Goal: Task Accomplishment & Management: Manage account settings

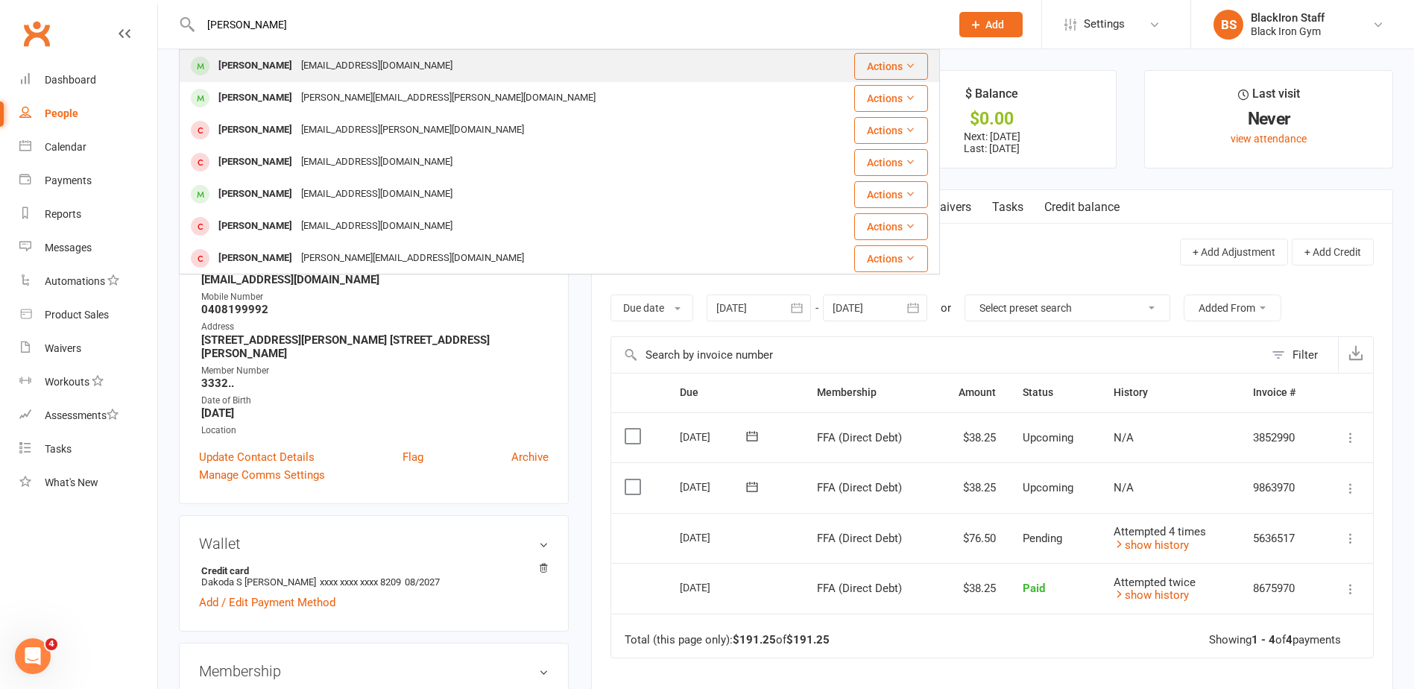
type input "[PERSON_NAME]"
click at [443, 61] on div "[PERSON_NAME] [EMAIL_ADDRESS][DOMAIN_NAME]" at bounding box center [495, 66] width 631 height 31
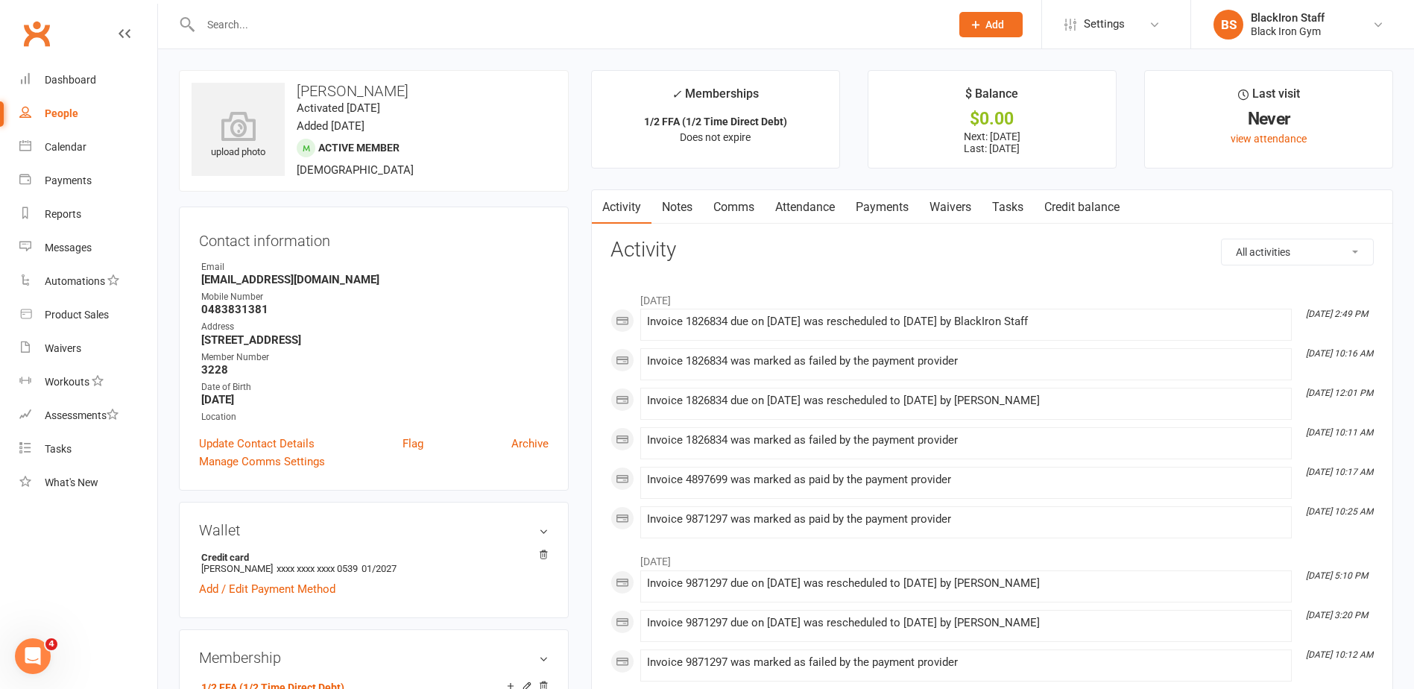
click at [873, 198] on link "Payments" at bounding box center [882, 207] width 74 height 34
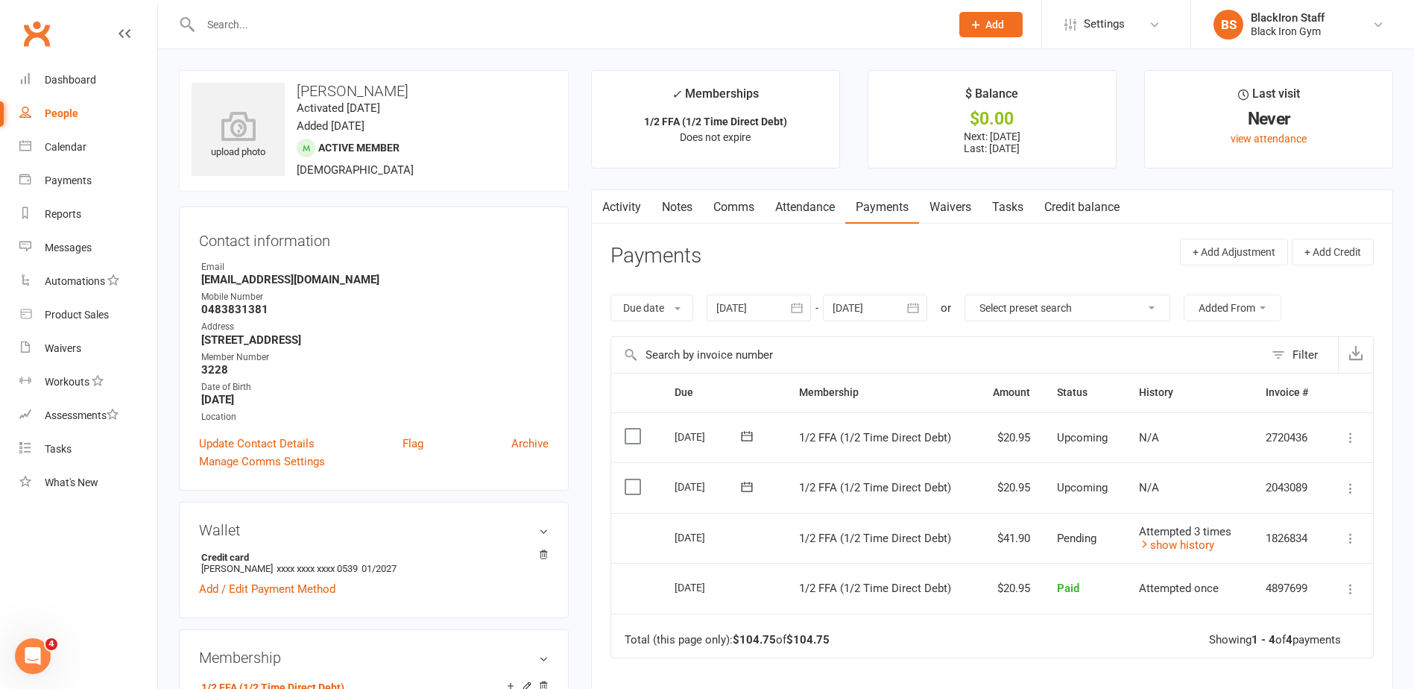
click at [246, 36] on div at bounding box center [559, 24] width 761 height 48
click at [251, 34] on input "text" at bounding box center [568, 24] width 744 height 21
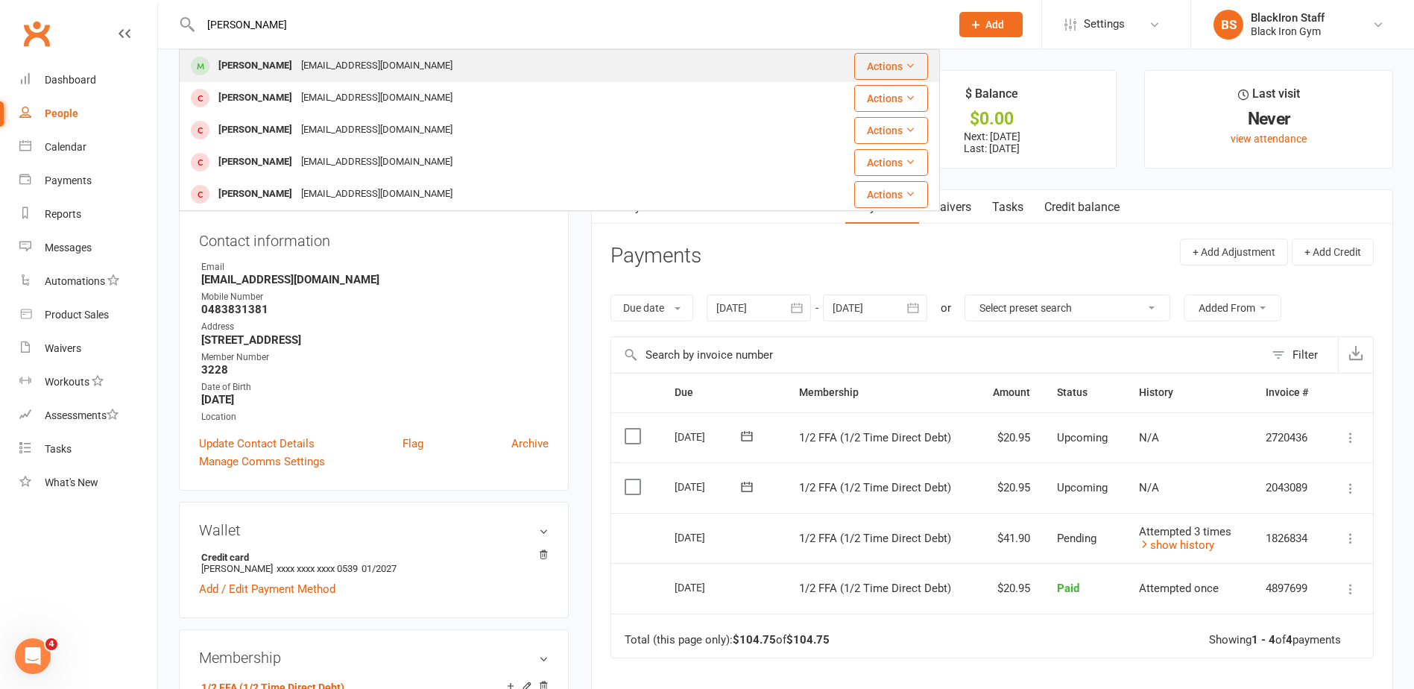
type input "[PERSON_NAME]"
click at [456, 60] on div "[PERSON_NAME] [EMAIL_ADDRESS][DOMAIN_NAME]" at bounding box center [471, 66] width 582 height 31
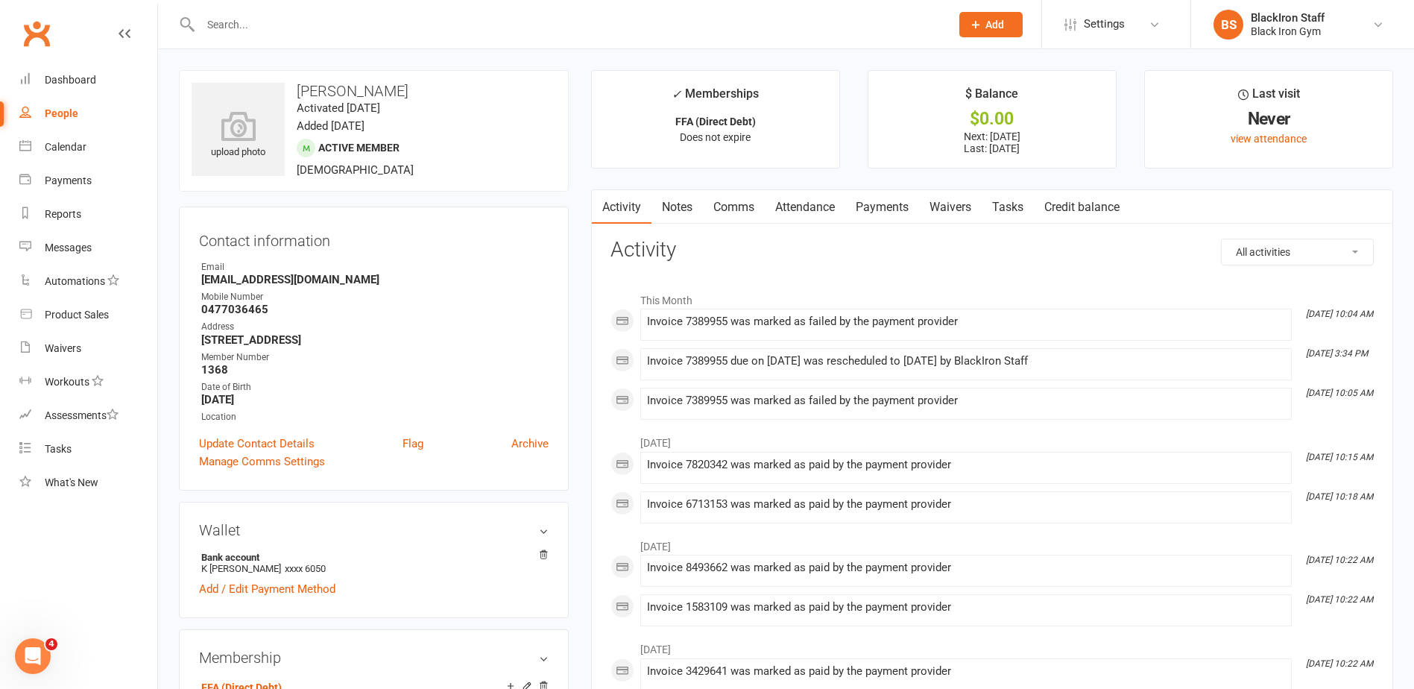
click at [910, 200] on link "Payments" at bounding box center [882, 207] width 74 height 34
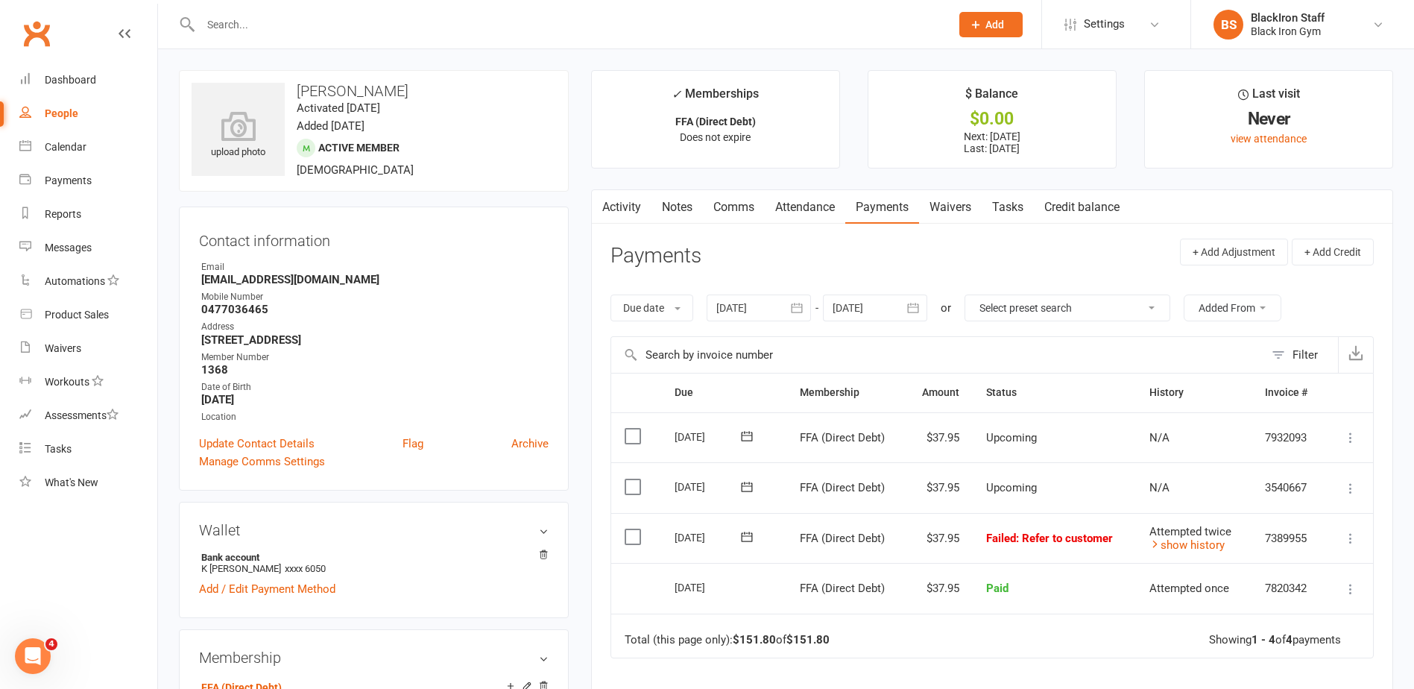
click at [755, 539] on button at bounding box center [747, 537] width 30 height 16
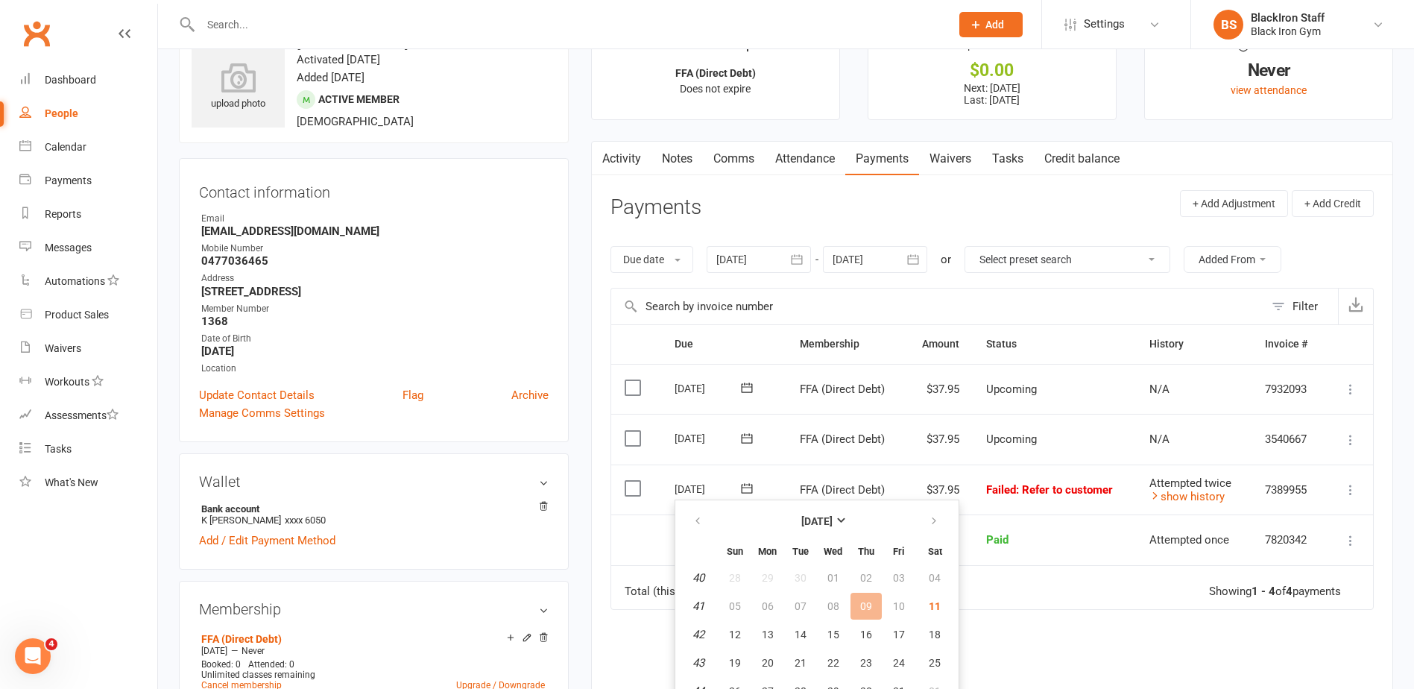
scroll to position [75, 0]
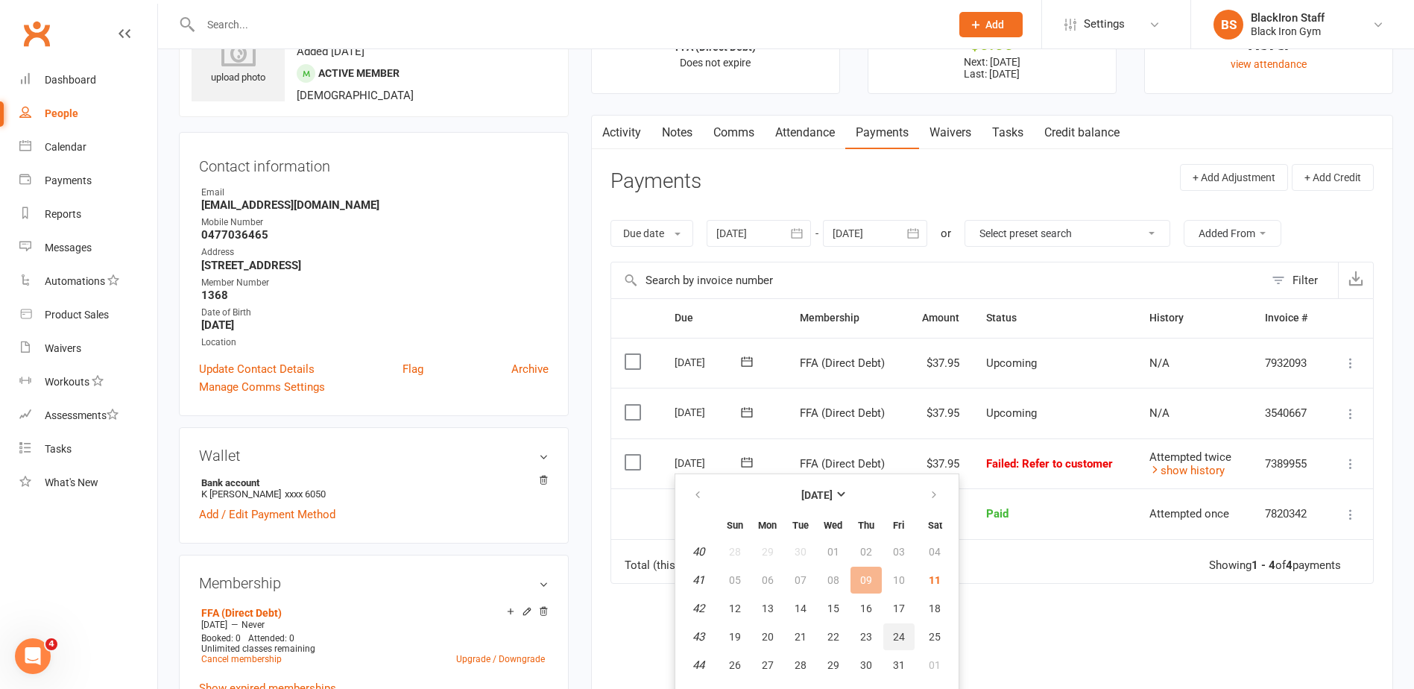
click at [893, 638] on span "24" at bounding box center [899, 636] width 12 height 12
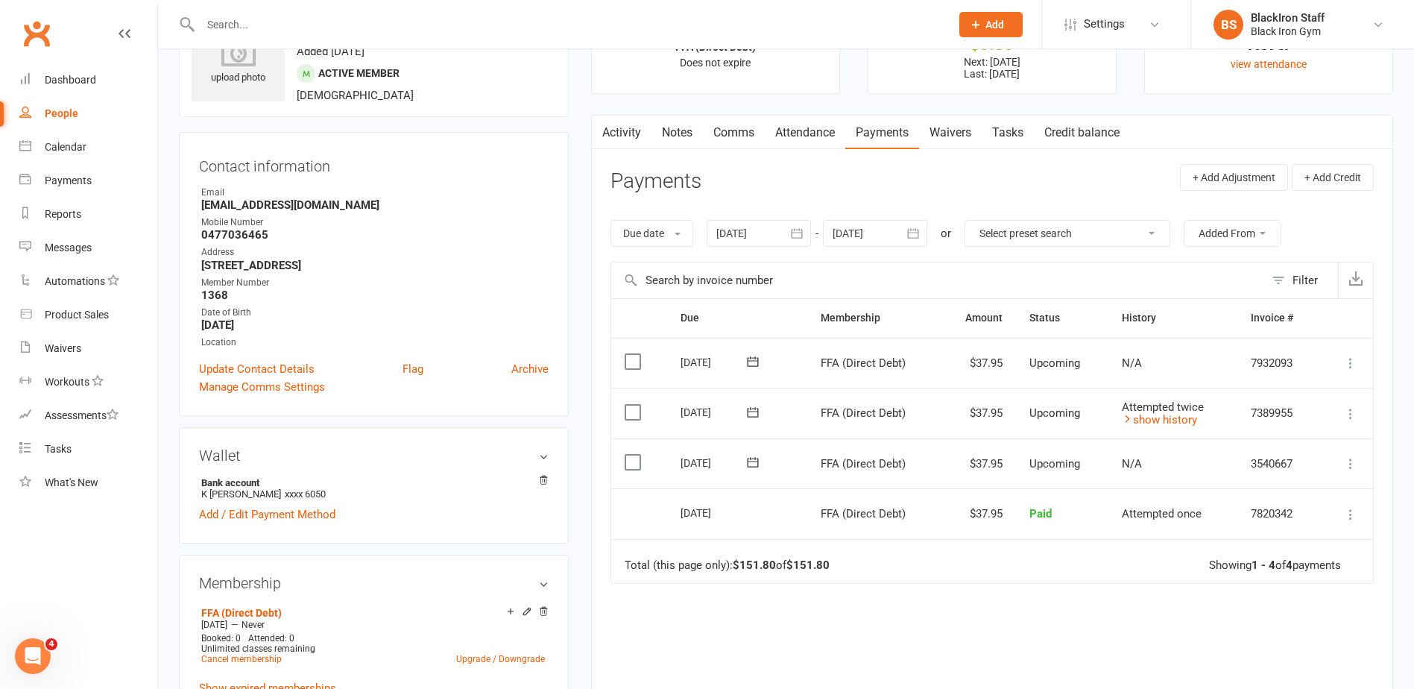
click at [750, 413] on icon at bounding box center [752, 412] width 15 height 15
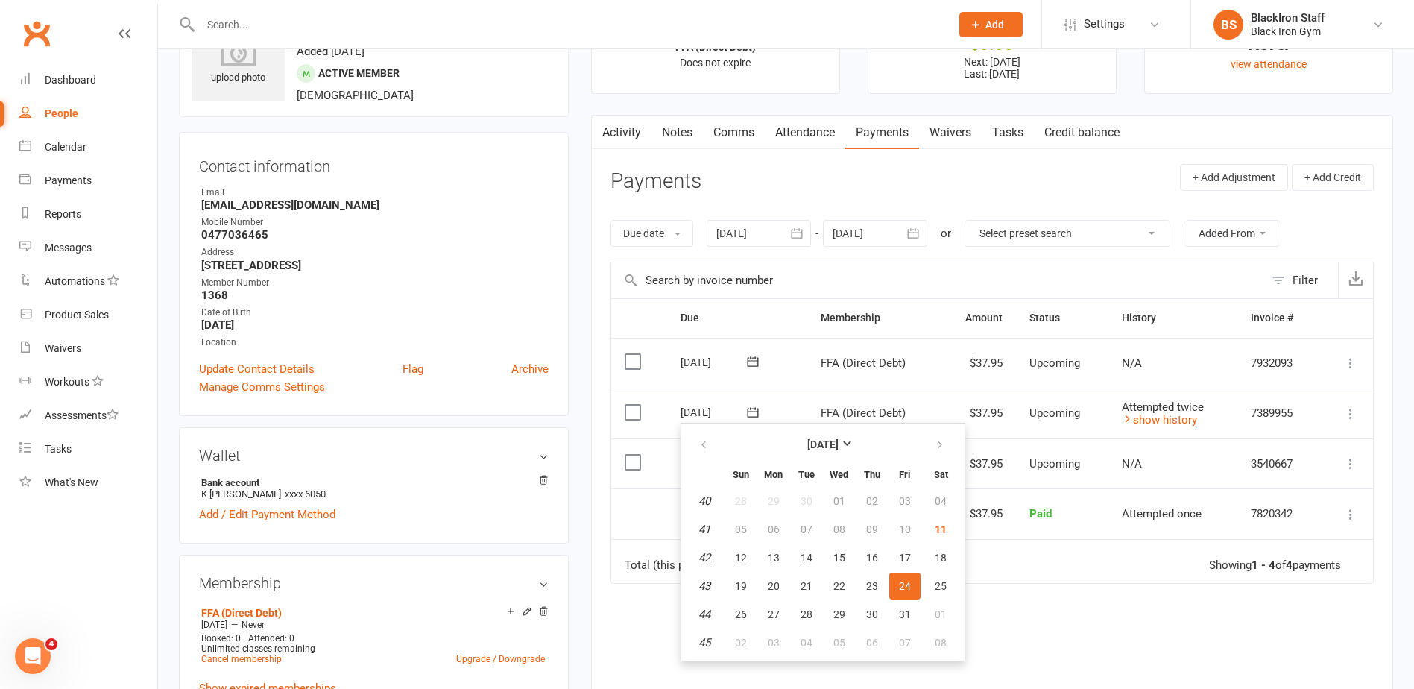
click at [870, 528] on td "09" at bounding box center [871, 529] width 31 height 27
drag, startPoint x: 870, startPoint y: 528, endPoint x: 1039, endPoint y: 625, distance: 195.3
click at [1039, 625] on div "Due Contact Membership Amount Status History Invoice # Select this [DATE] [PERS…" at bounding box center [991, 537] width 763 height 478
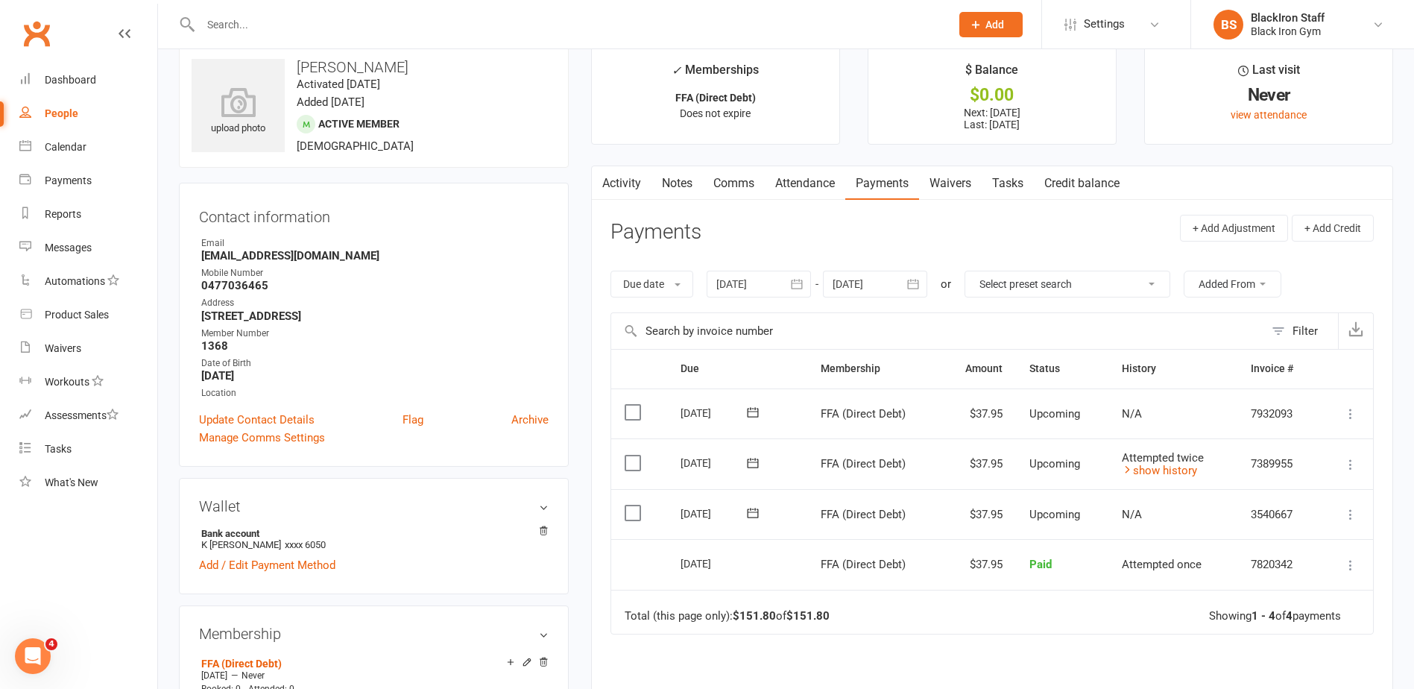
scroll to position [0, 0]
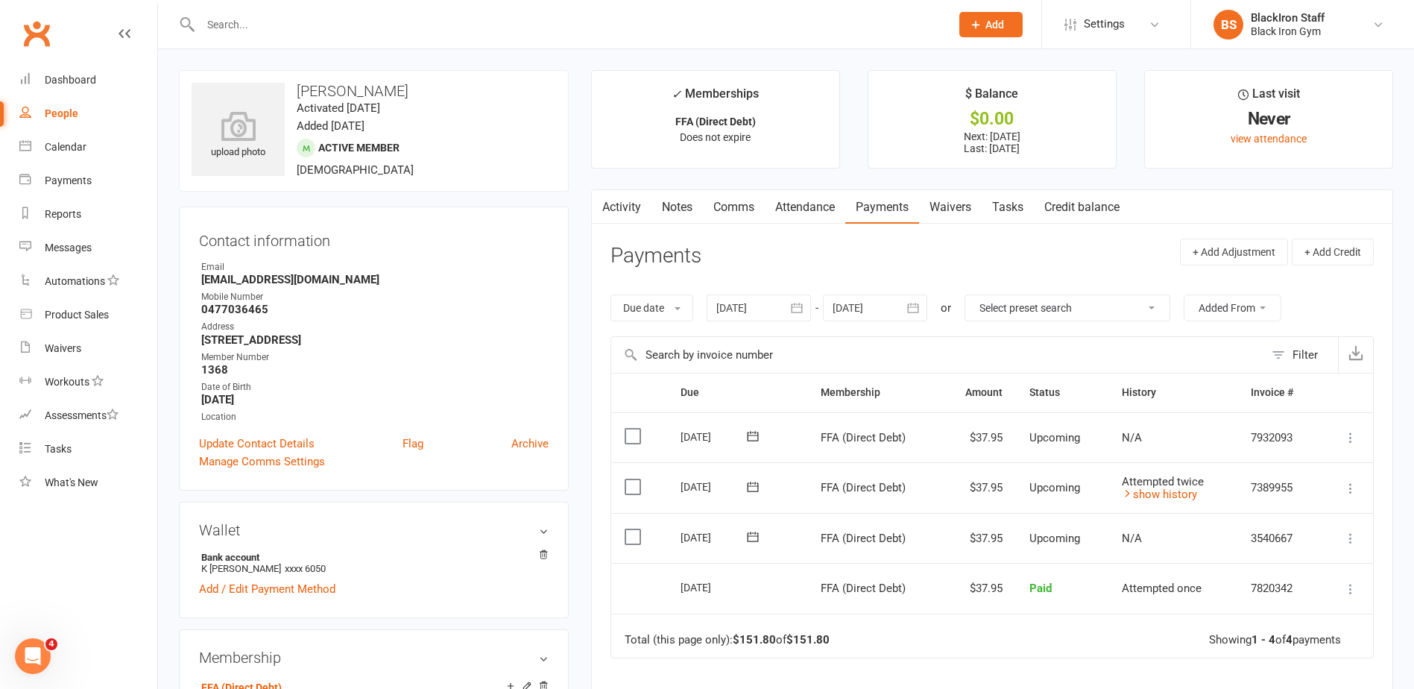
drag, startPoint x: 404, startPoint y: 4, endPoint x: 311, endPoint y: 36, distance: 98.5
click at [311, 36] on div at bounding box center [559, 24] width 761 height 48
click at [311, 32] on input "text" at bounding box center [568, 24] width 744 height 21
type input "f"
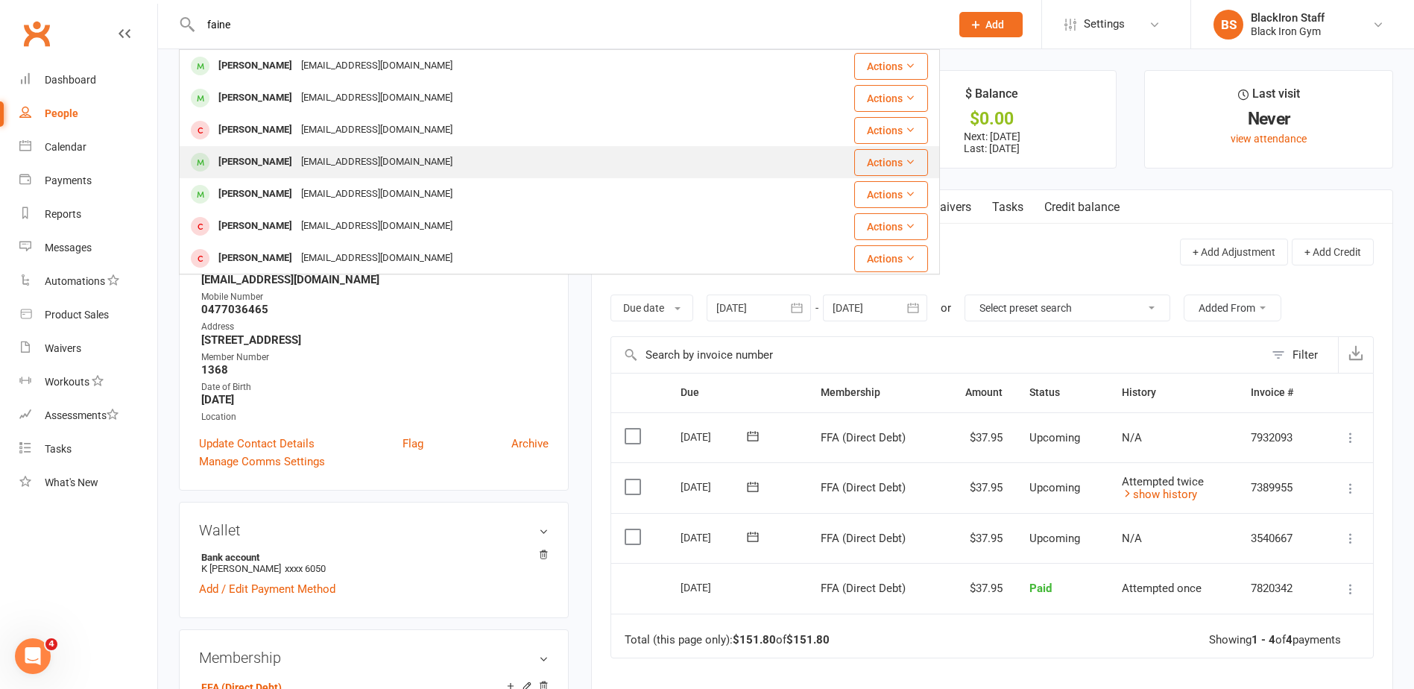
type input "faine"
click at [420, 155] on div "[PERSON_NAME] [PERSON_NAME][EMAIL_ADDRESS][DOMAIN_NAME]" at bounding box center [495, 162] width 631 height 31
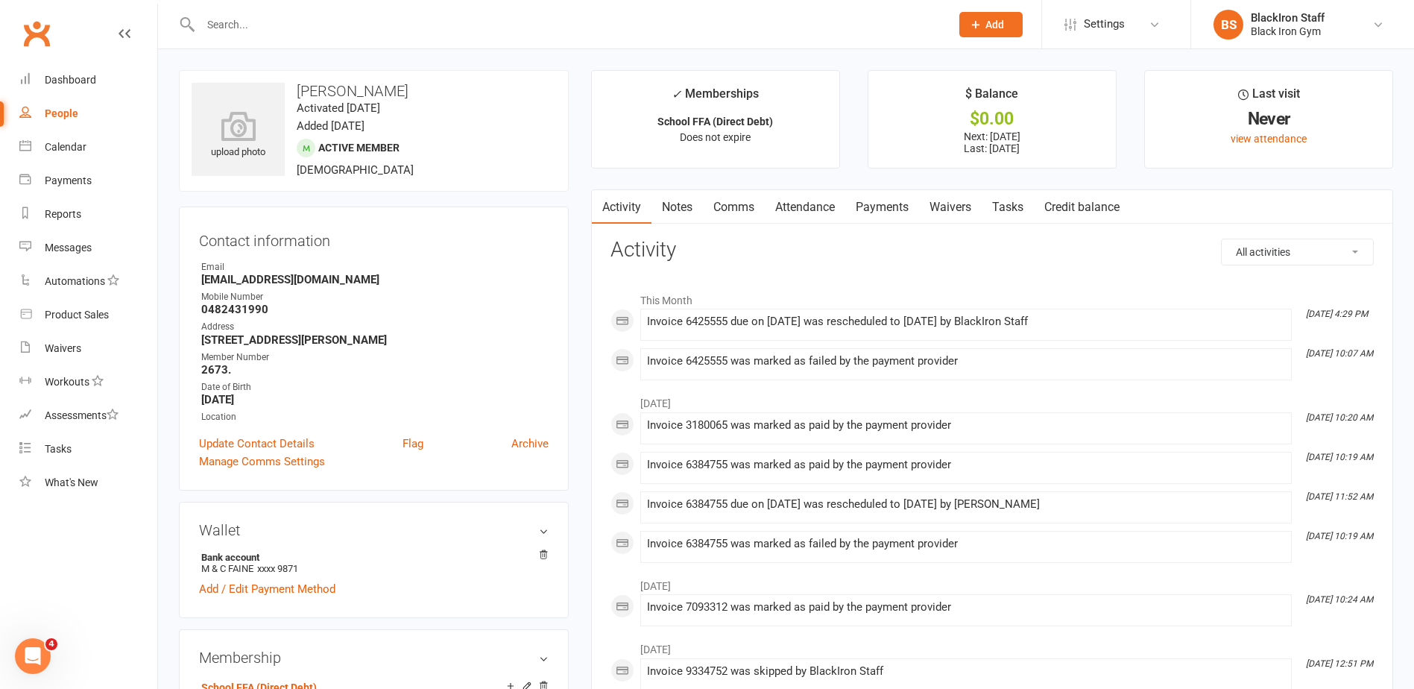
click at [878, 201] on link "Payments" at bounding box center [882, 207] width 74 height 34
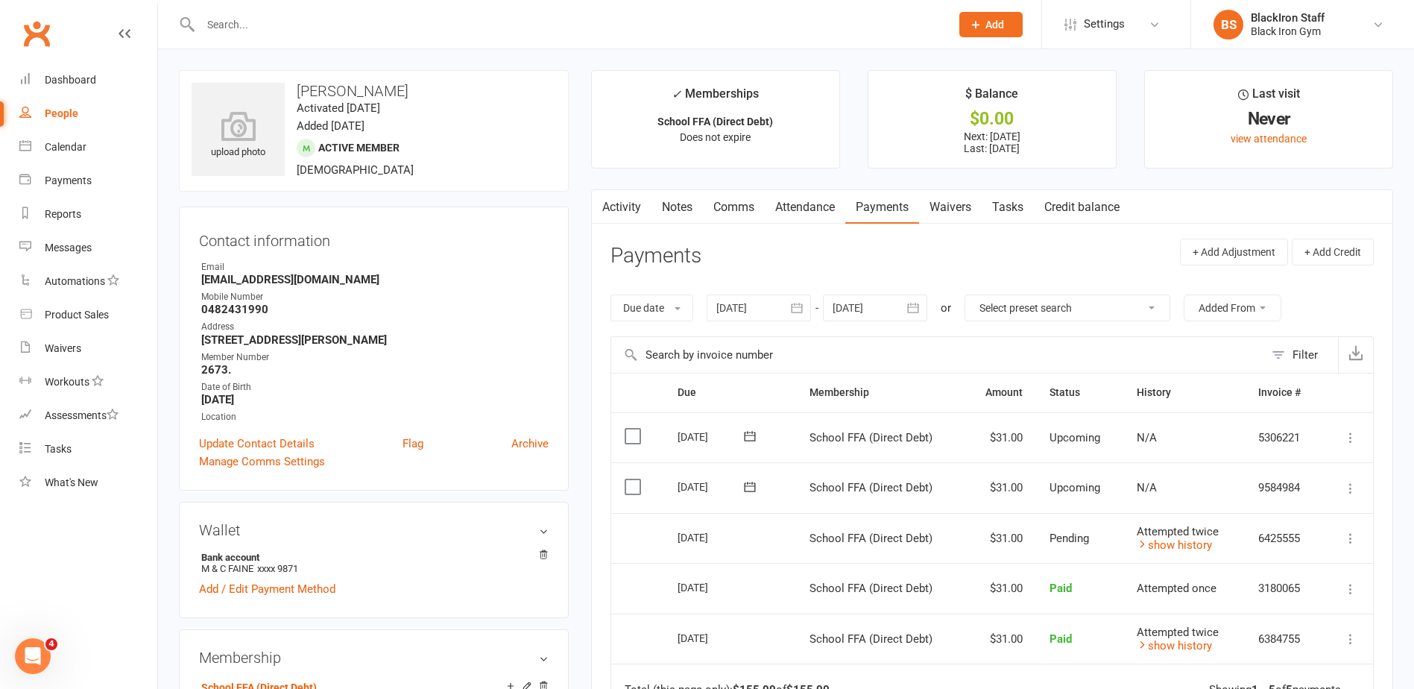
click at [283, 19] on input "text" at bounding box center [568, 24] width 744 height 21
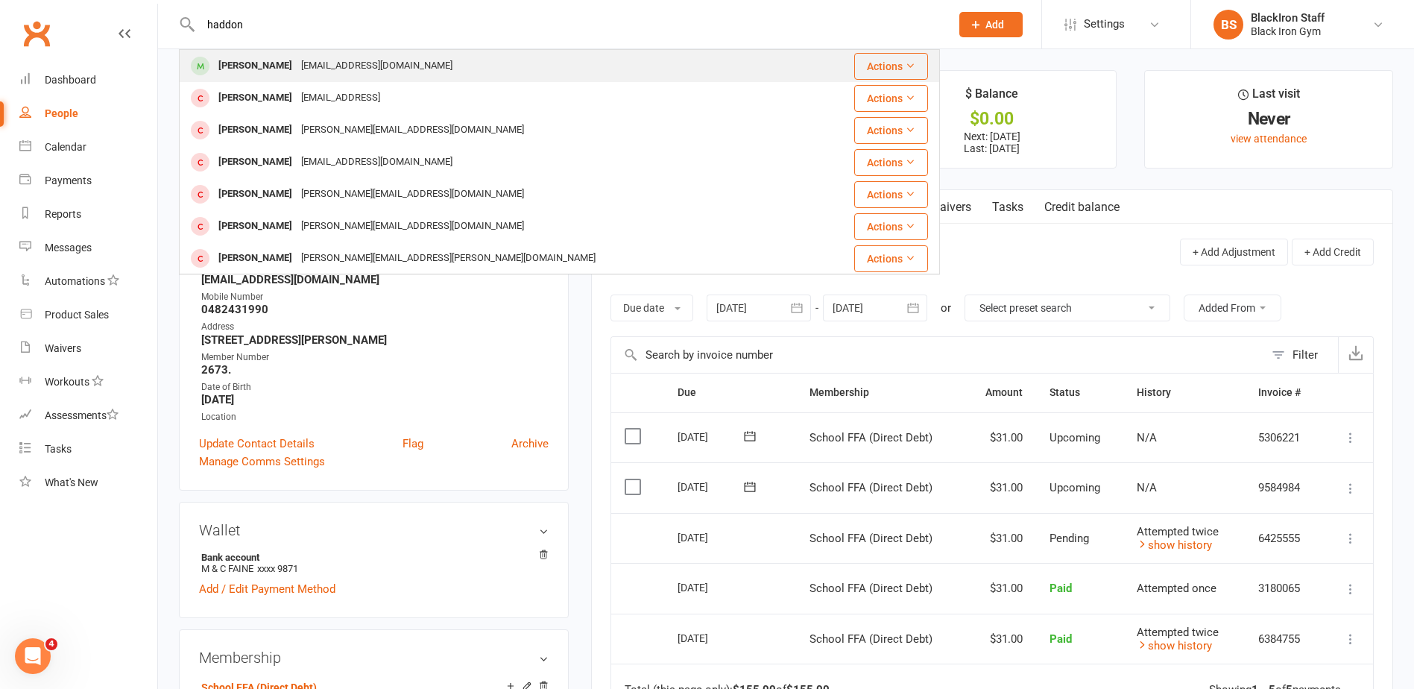
type input "haddon"
click at [483, 60] on div "[PERSON_NAME] [EMAIL_ADDRESS][DOMAIN_NAME]" at bounding box center [495, 66] width 631 height 31
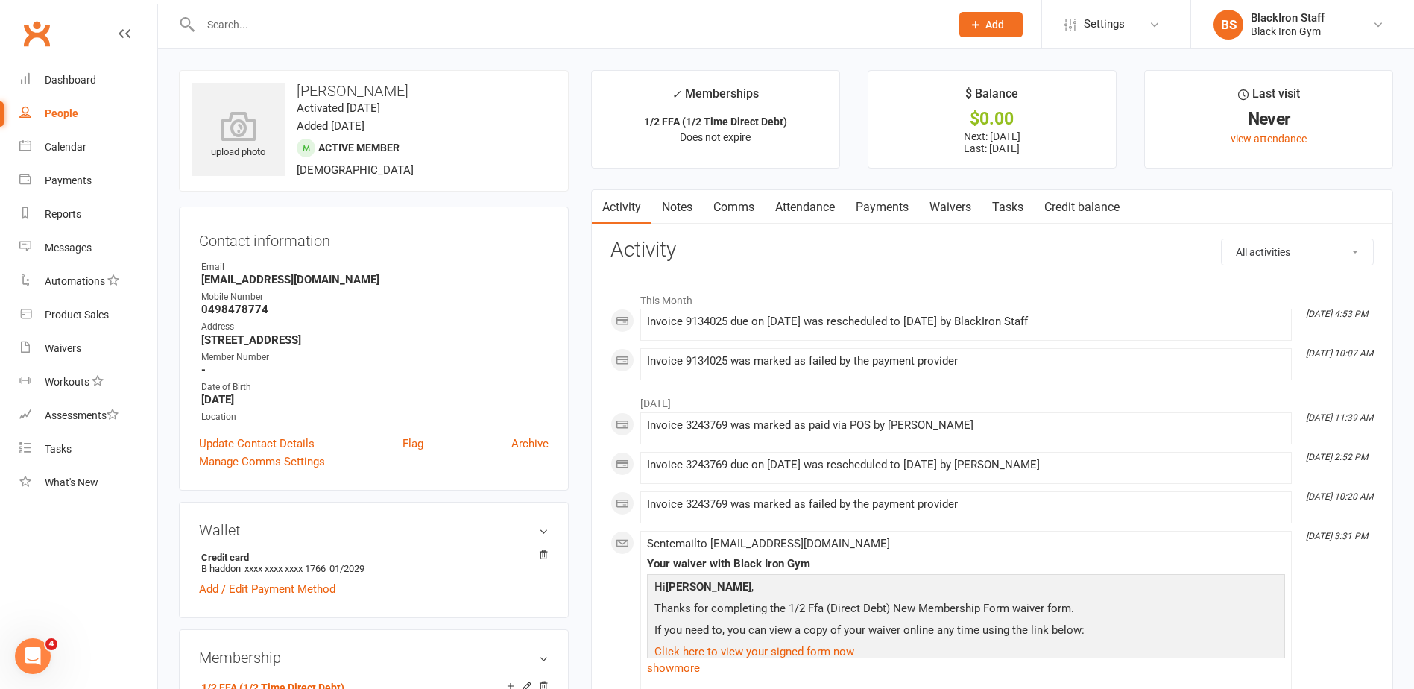
click at [876, 212] on link "Payments" at bounding box center [882, 207] width 74 height 34
